Goal: Information Seeking & Learning: Learn about a topic

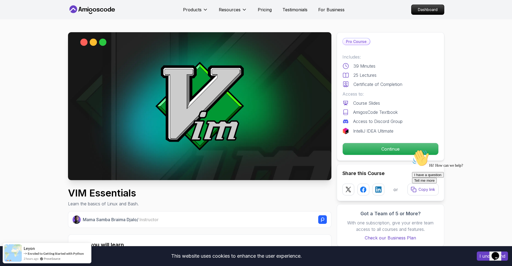
click at [95, 7] on icon at bounding box center [92, 9] width 48 height 9
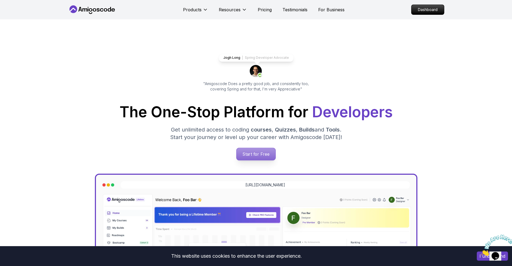
click at [255, 152] on p "Start for Free" at bounding box center [256, 154] width 39 height 12
click at [421, 11] on p "Dashboard" at bounding box center [427, 9] width 31 height 9
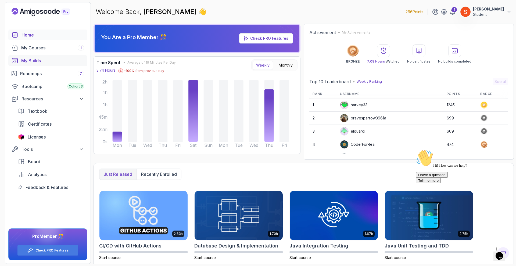
click at [30, 58] on div "My Builds" at bounding box center [52, 61] width 63 height 6
click at [39, 50] on div "My Courses 1" at bounding box center [52, 48] width 63 height 6
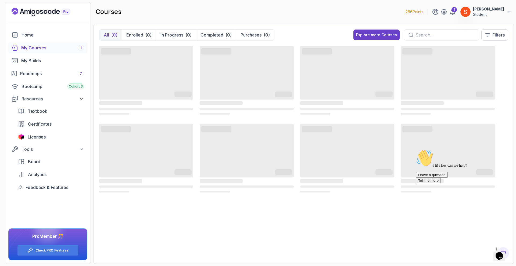
click at [159, 244] on div "‌ ‌ ‌ ‌ ‌ ‌ ‌ ‌ ‌ ‌ ‌ ‌ ‌ ‌ ‌ ‌ ‌ ‌ ‌ ‌ ‌ ‌ ‌ ‌ ‌ ‌ ‌ ‌ ‌ ‌ ‌ ‌ ‌ ‌ ‌ ‌ ‌ ‌ ‌ ‌…" at bounding box center [303, 152] width 409 height 214
click at [455, 11] on icon at bounding box center [452, 11] width 5 height 5
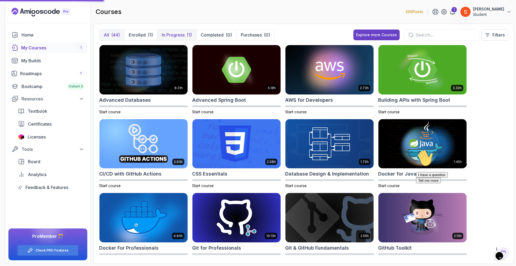
click at [178, 34] on p "In Progress" at bounding box center [173, 35] width 23 height 6
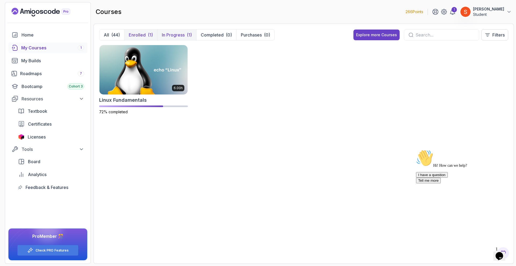
click at [139, 33] on p "Enrolled" at bounding box center [137, 35] width 17 height 6
click at [151, 81] on img at bounding box center [143, 70] width 92 height 52
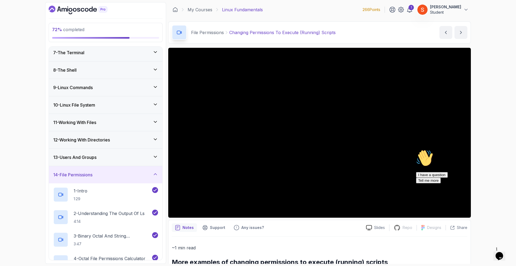
scroll to position [242, 0]
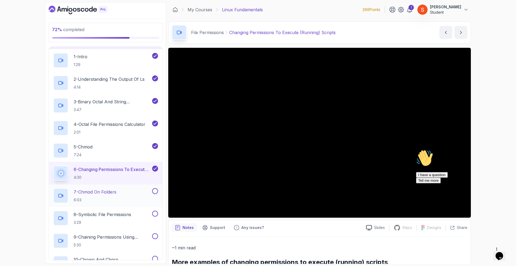
click at [103, 190] on p "7 - chmod On Folders" at bounding box center [95, 192] width 43 height 6
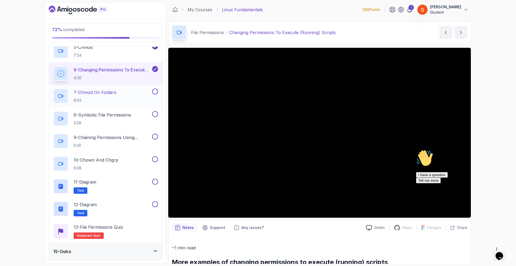
click at [95, 95] on p "7 - chmod On Folders" at bounding box center [95, 92] width 43 height 6
click at [99, 93] on p "7 - chmod On Folders" at bounding box center [95, 92] width 43 height 6
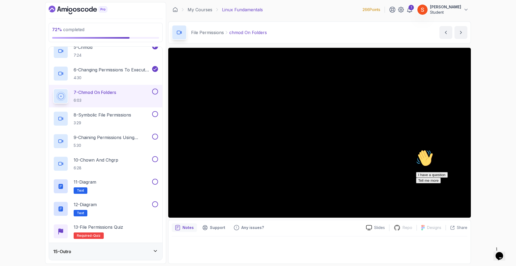
click at [416, 150] on icon "Chat attention grabber" at bounding box center [416, 150] width 0 height 0
click at [485, 252] on icon "Close" at bounding box center [485, 254] width 0 height 5
click at [210, 229] on p "Support" at bounding box center [217, 227] width 15 height 5
click at [189, 228] on p "Notes" at bounding box center [187, 227] width 11 height 5
click at [214, 229] on p "Support" at bounding box center [217, 227] width 15 height 5
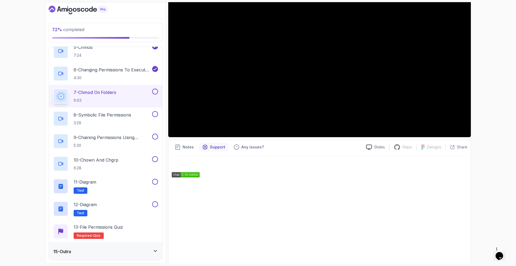
scroll to position [89, 0]
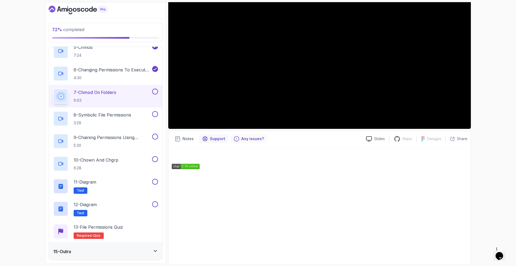
click at [248, 139] on p "Any issues?" at bounding box center [252, 138] width 23 height 5
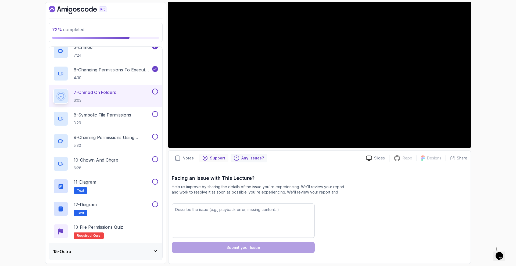
click at [207, 161] on div "Support" at bounding box center [213, 158] width 29 height 9
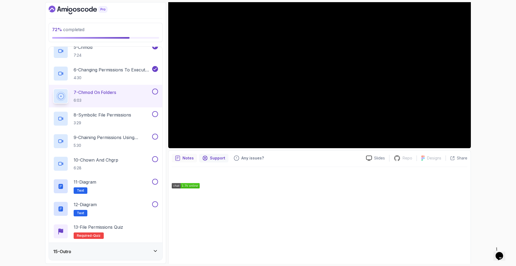
click at [185, 157] on p "Notes" at bounding box center [187, 158] width 11 height 5
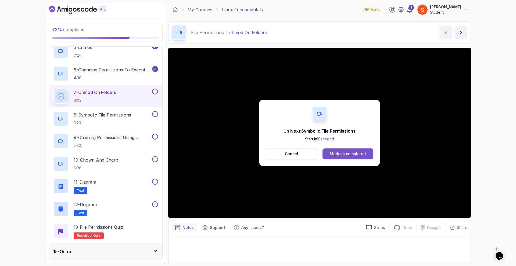
click at [345, 155] on div "Mark as completed" at bounding box center [348, 153] width 36 height 5
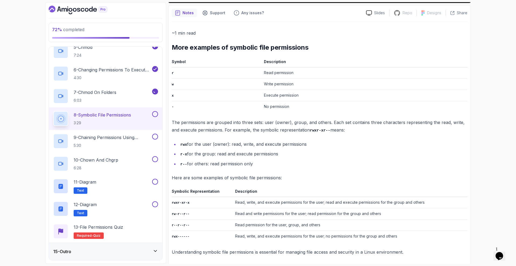
scroll to position [216, 0]
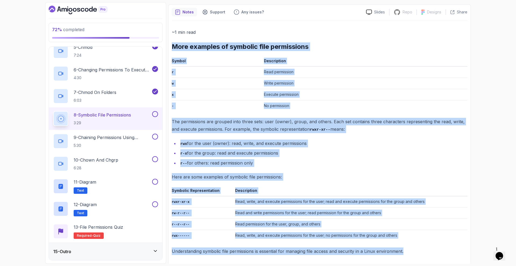
drag, startPoint x: 171, startPoint y: 44, endPoint x: 439, endPoint y: 266, distance: 348.4
click at [439, 266] on section "72 % completed 1 - Intro 2 - Getting Started 3 - Mac Installation 4 - Windows I…" at bounding box center [258, 133] width 430 height 266
copy div "More examples of symbolic file permissions Symbol Description r Read permission…"
click at [341, 173] on p "Here are some examples of symbolic file permissions:" at bounding box center [320, 177] width 296 height 8
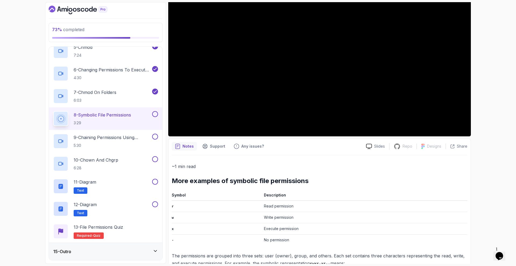
scroll to position [0, 0]
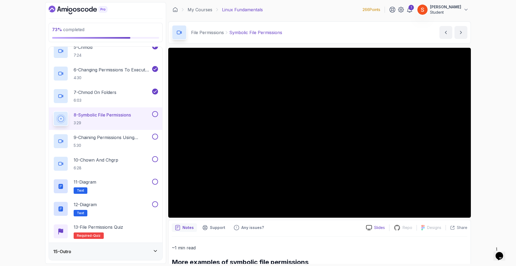
click at [377, 230] on p "Slides" at bounding box center [379, 227] width 11 height 5
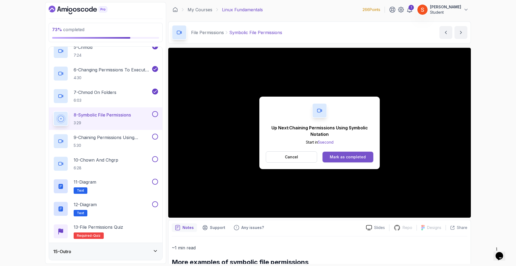
click at [353, 156] on div "Mark as completed" at bounding box center [348, 157] width 36 height 5
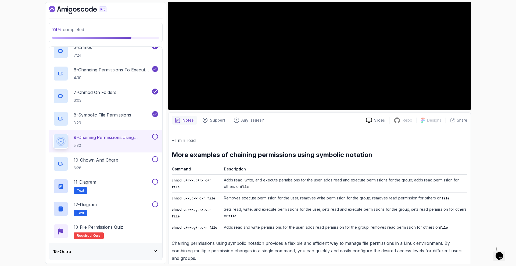
scroll to position [115, 0]
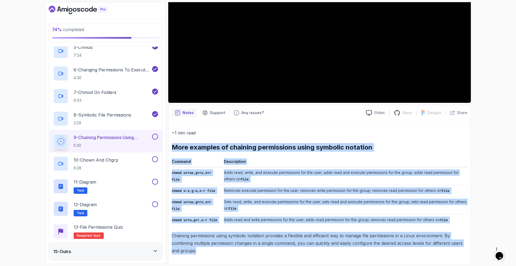
drag, startPoint x: 173, startPoint y: 147, endPoint x: 361, endPoint y: 253, distance: 216.2
click at [361, 253] on div "~1 min read More examples of chaining permissions using symbolic notation Comma…" at bounding box center [320, 192] width 296 height 126
copy div "More examples of chaining permissions using symbolic notation Command Descripti…"
click at [326, 194] on td "Removes execute permission for the user; removes write permission for the group…" at bounding box center [345, 190] width 246 height 11
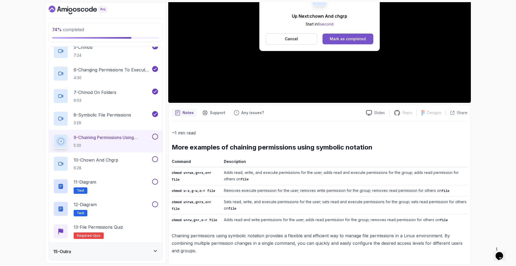
click at [342, 38] on div "Mark as completed" at bounding box center [348, 38] width 36 height 5
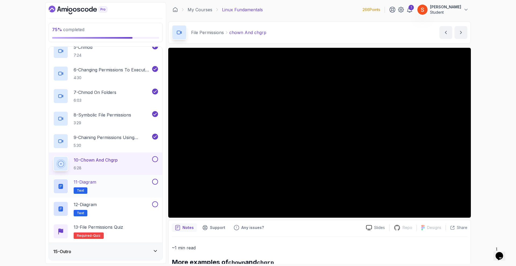
click at [95, 181] on p "11 - Diagram" at bounding box center [85, 182] width 23 height 6
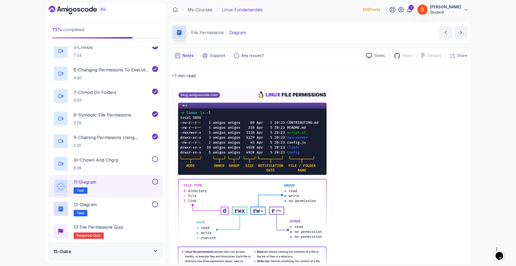
scroll to position [49, 0]
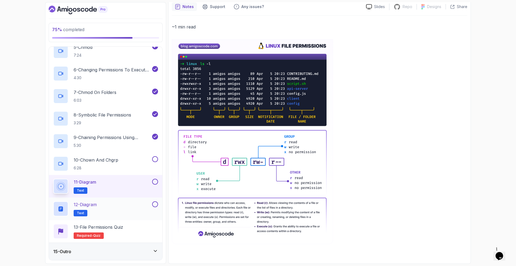
click at [96, 207] on p "12 - Diagram" at bounding box center [85, 205] width 23 height 6
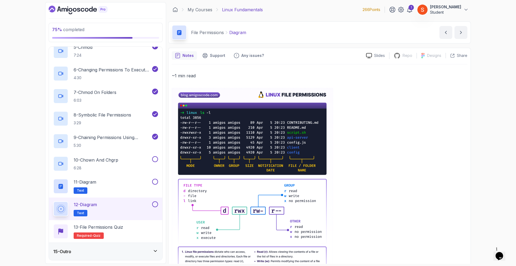
click at [85, 203] on p "12 - Diagram" at bounding box center [85, 205] width 23 height 6
click at [91, 178] on div "11 - Diagram Text" at bounding box center [105, 186] width 113 height 23
click at [82, 180] on p "11 - Diagram" at bounding box center [85, 182] width 23 height 6
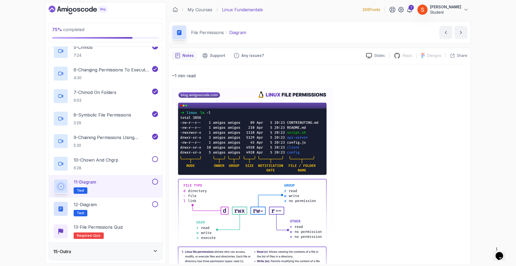
scroll to position [27, 0]
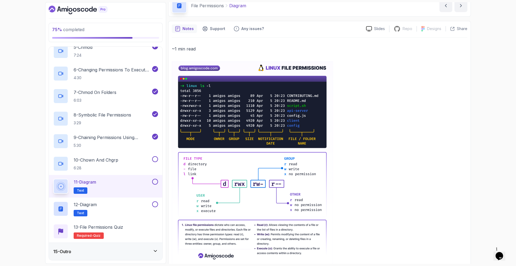
click at [83, 180] on p "11 - Diagram" at bounding box center [85, 182] width 23 height 6
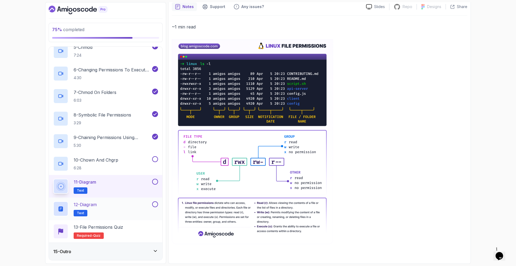
click at [93, 205] on p "12 - Diagram" at bounding box center [85, 205] width 23 height 6
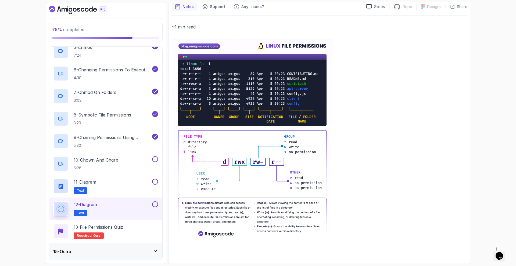
click at [90, 209] on h2 "12 - Diagram Text" at bounding box center [85, 209] width 23 height 15
click at [89, 205] on p "12 - Diagram" at bounding box center [85, 205] width 23 height 6
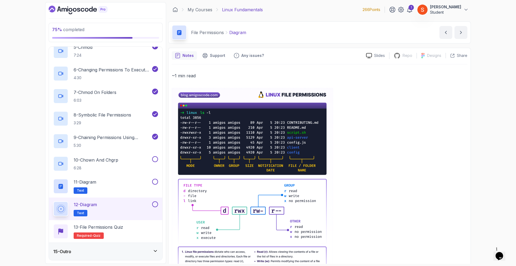
scroll to position [49, 0]
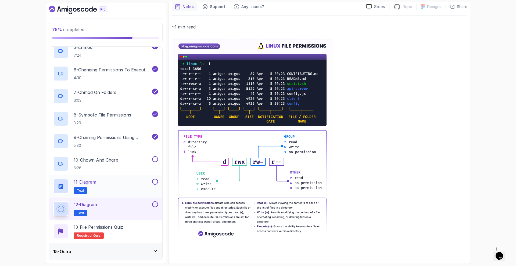
click at [101, 181] on div "11 - Diagram Text" at bounding box center [102, 186] width 98 height 15
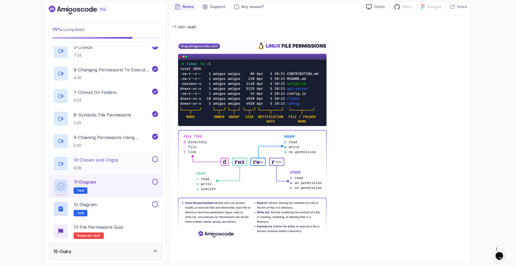
click at [105, 163] on p "10 - chown And chgrp" at bounding box center [96, 160] width 45 height 6
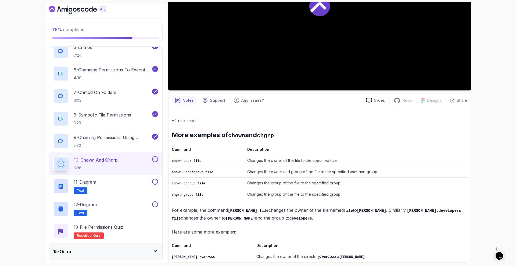
scroll to position [20, 0]
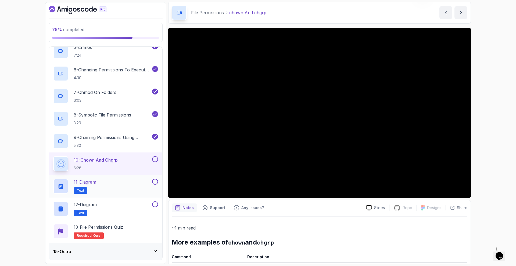
click at [95, 183] on p "11 - Diagram" at bounding box center [85, 182] width 23 height 6
click at [92, 183] on p "11 - Diagram" at bounding box center [85, 182] width 23 height 6
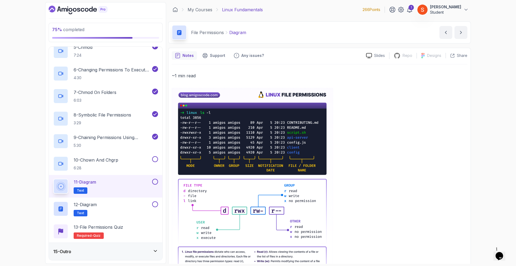
click at [85, 253] on div "15 - Outro" at bounding box center [105, 252] width 105 height 6
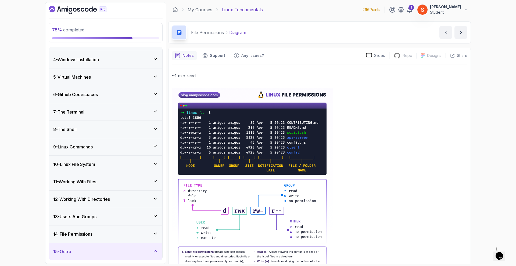
scroll to position [161, 0]
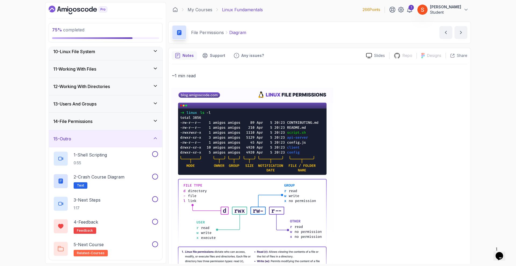
click at [137, 122] on div "14 - File Permissions" at bounding box center [105, 121] width 105 height 6
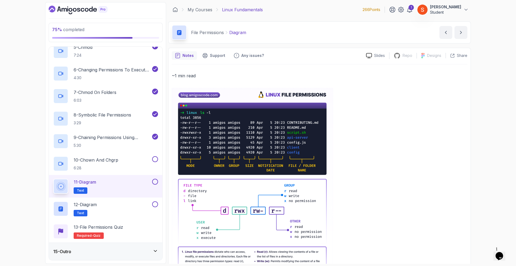
scroll to position [49, 0]
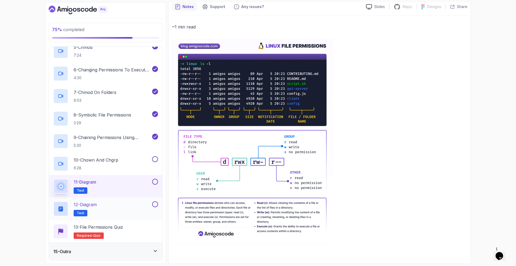
click at [84, 204] on p "12 - Diagram" at bounding box center [85, 205] width 23 height 6
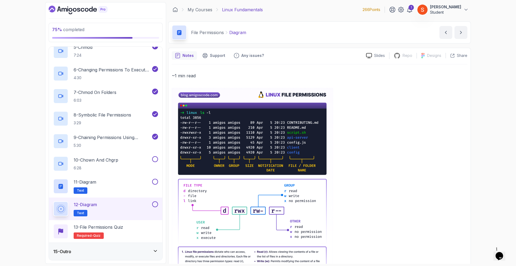
scroll to position [49, 0]
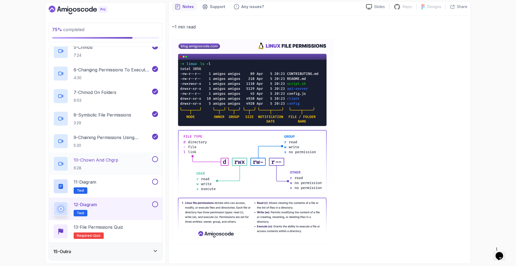
click at [95, 160] on p "10 - chown And chgrp" at bounding box center [96, 160] width 45 height 6
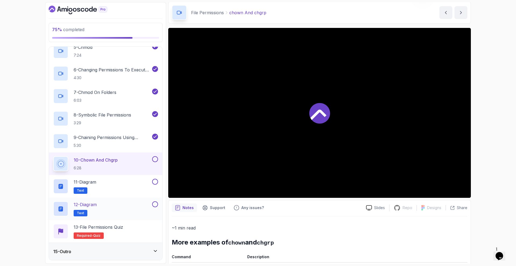
click at [93, 204] on p "12 - Diagram" at bounding box center [85, 205] width 23 height 6
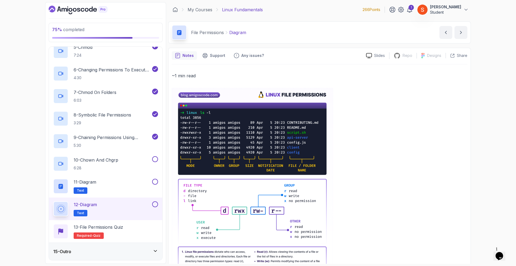
scroll to position [49, 0]
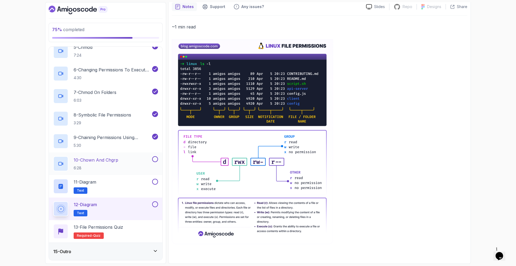
click at [98, 159] on p "10 - chown And chgrp" at bounding box center [96, 160] width 45 height 6
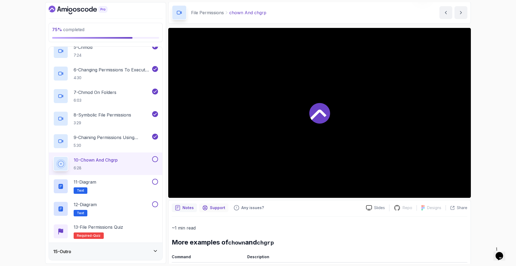
click at [215, 207] on p "Support" at bounding box center [217, 207] width 15 height 5
click at [191, 207] on p "Notes" at bounding box center [187, 207] width 11 height 5
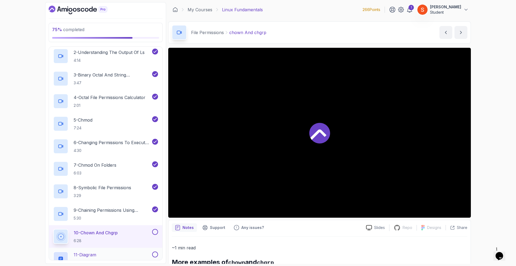
scroll to position [342, 0]
